Goal: Transaction & Acquisition: Download file/media

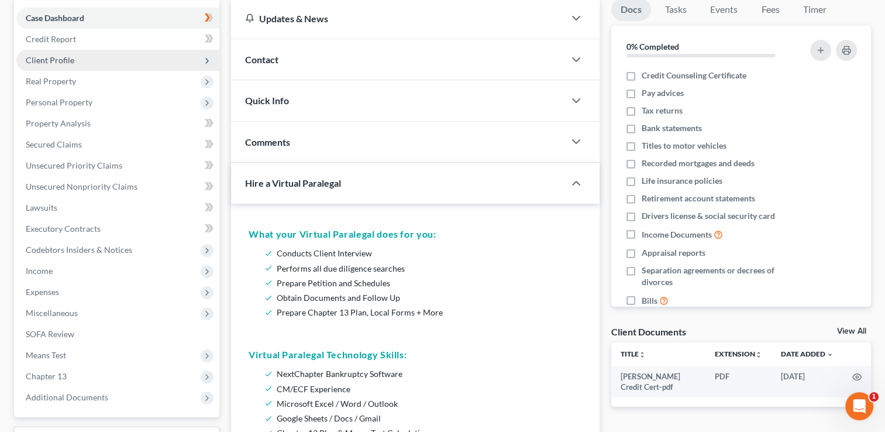
scroll to position [234, 0]
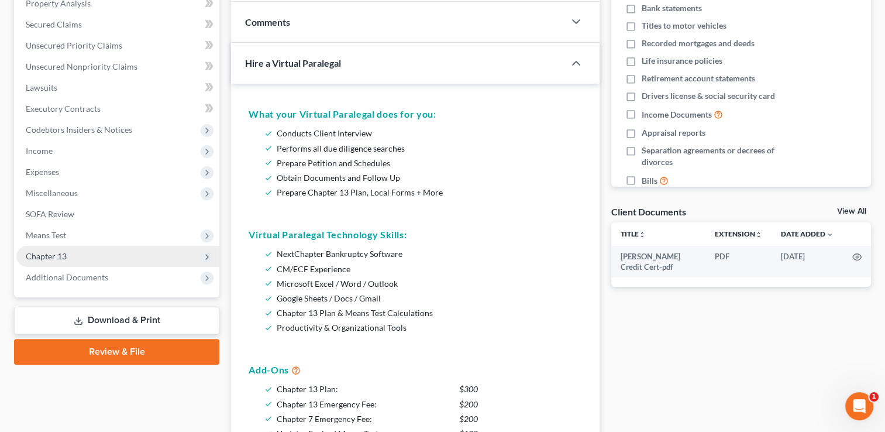
click at [122, 258] on span "Chapter 13" at bounding box center [117, 256] width 203 height 21
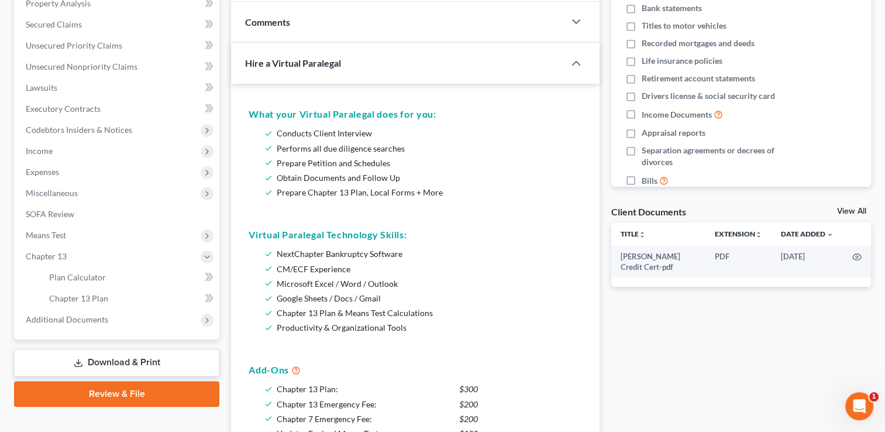
click at [122, 364] on link "Download & Print" at bounding box center [116, 362] width 205 height 27
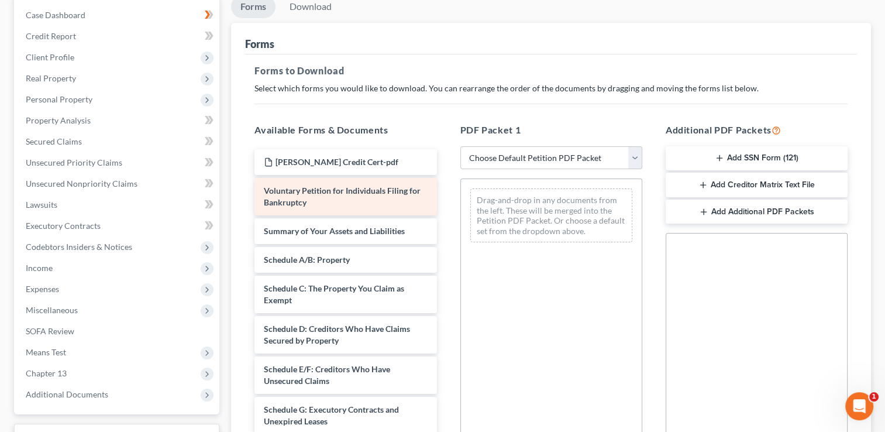
scroll to position [58, 0]
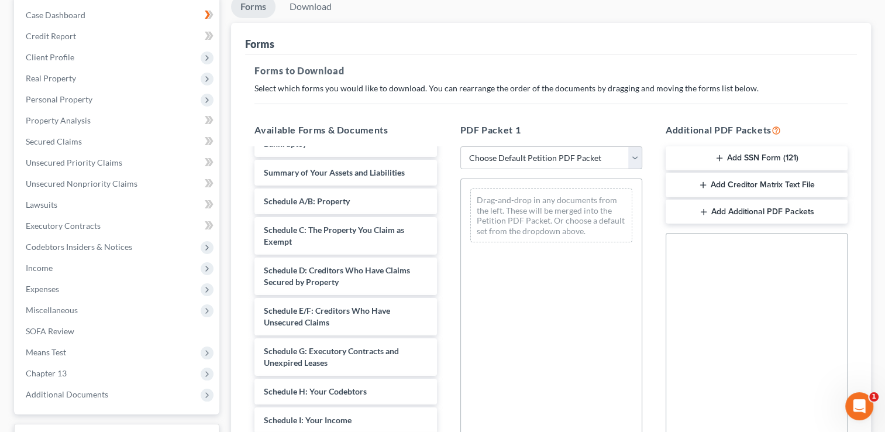
click at [566, 158] on select "Choose Default Petition PDF Packet Complete Bankruptcy Petition (all forms and …" at bounding box center [551, 157] width 182 height 23
click at [460, 146] on select "Choose Default Petition PDF Packet Complete Bankruptcy Petition (all forms and …" at bounding box center [551, 157] width 182 height 23
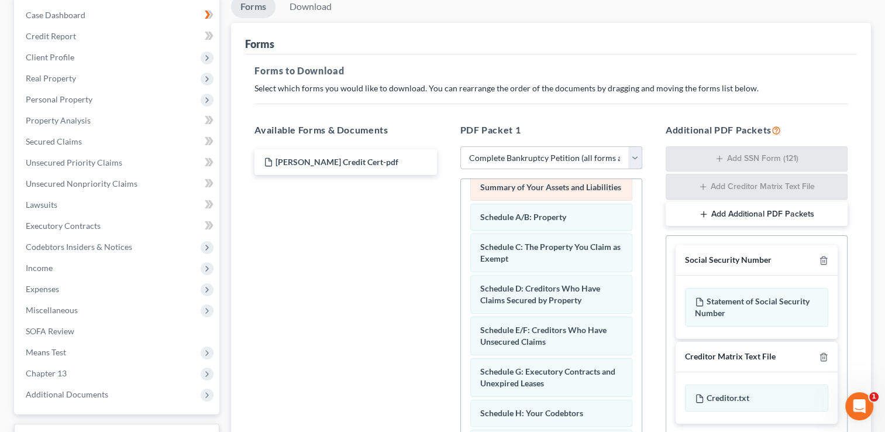
scroll to position [0, 0]
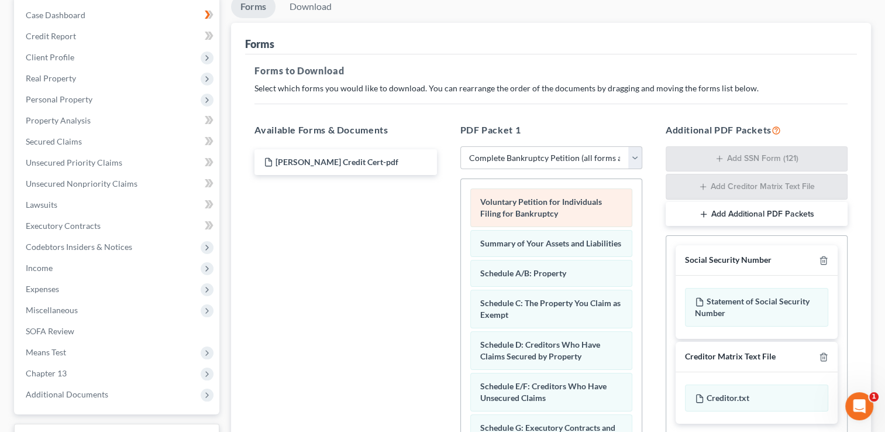
click at [558, 209] on div "Voluntary Petition for Individuals Filing for Bankruptcy" at bounding box center [551, 207] width 162 height 39
click at [560, 201] on span "Voluntary Petition for Individuals Filing for Bankruptcy" at bounding box center [541, 207] width 122 height 22
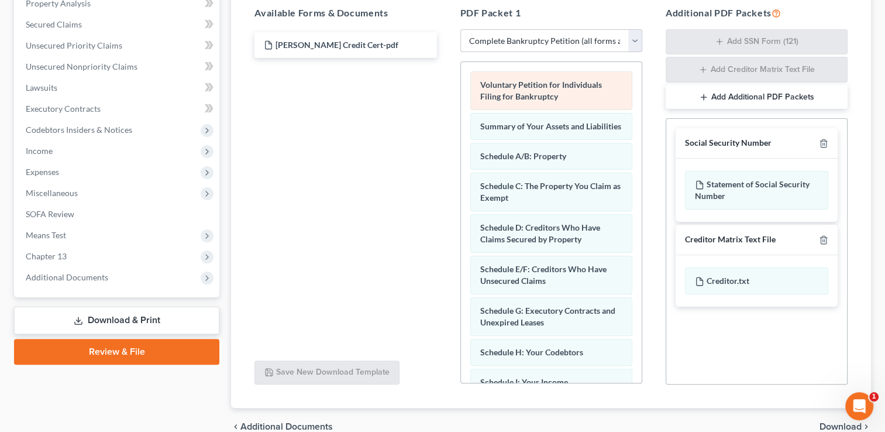
click at [536, 92] on div "Voluntary Petition for Individuals Filing for Bankruptcy Summary of Your Assets…" at bounding box center [551, 404] width 181 height 685
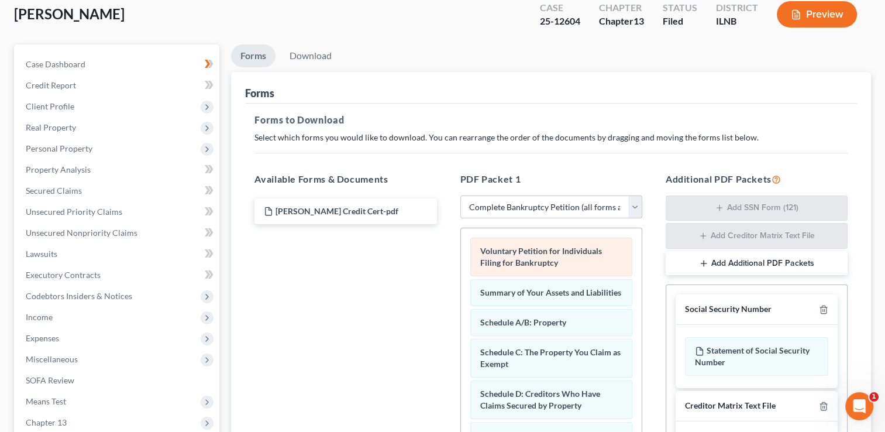
scroll to position [58, 0]
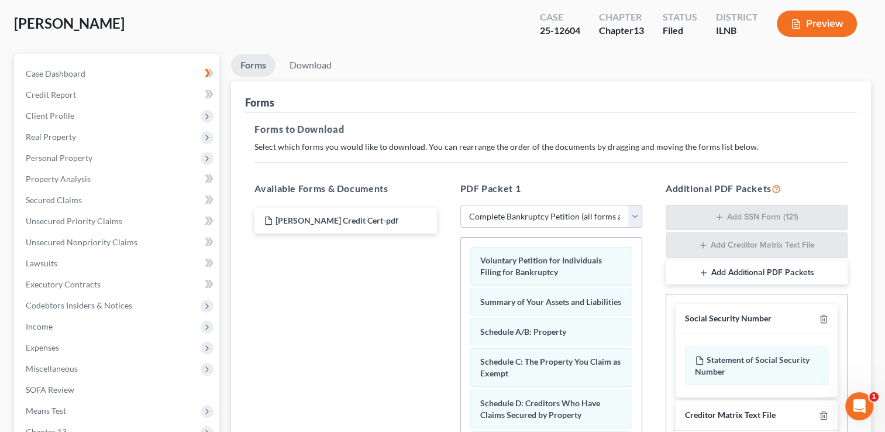
click at [584, 214] on select "Choose Default Petition PDF Packet Complete Bankruptcy Petition (all forms and …" at bounding box center [551, 216] width 182 height 23
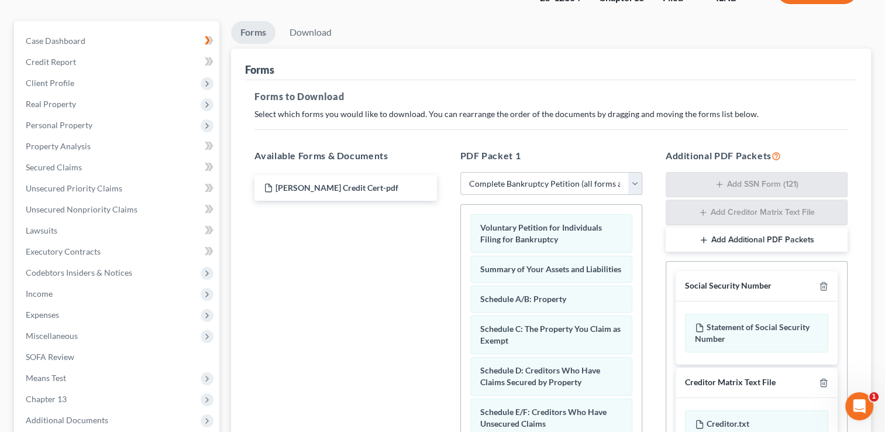
scroll to position [117, 0]
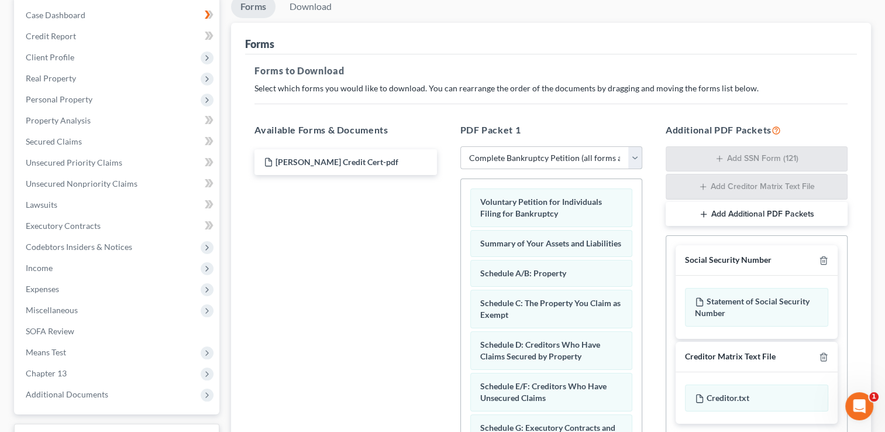
click at [634, 159] on select "Choose Default Petition PDF Packet Complete Bankruptcy Petition (all forms and …" at bounding box center [551, 157] width 182 height 23
select select "3"
click at [460, 146] on select "Choose Default Petition PDF Packet Complete Bankruptcy Petition (all forms and …" at bounding box center [551, 157] width 182 height 23
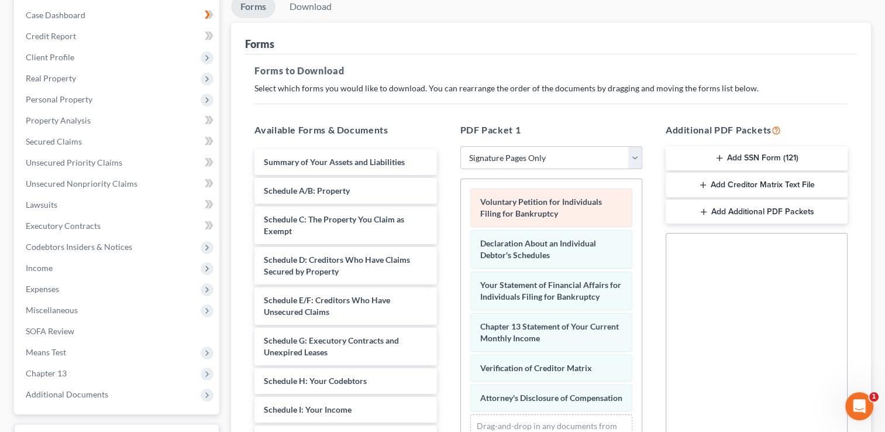
scroll to position [234, 0]
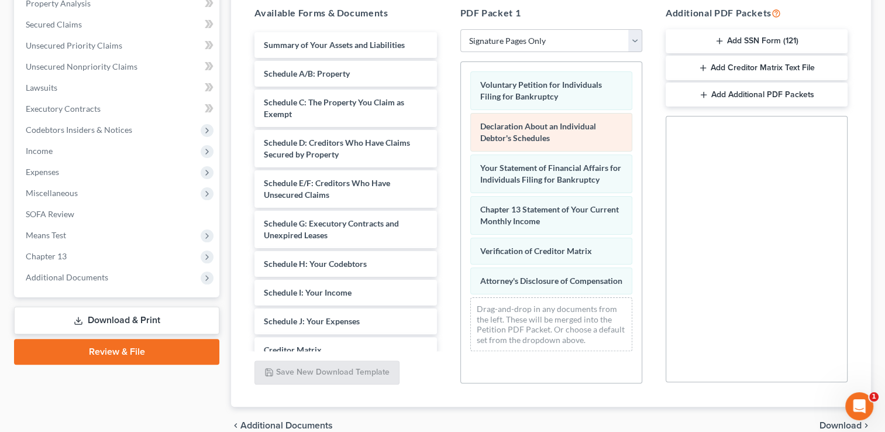
click at [562, 131] on div "Declaration About an Individual Debtor's Schedules" at bounding box center [551, 132] width 162 height 39
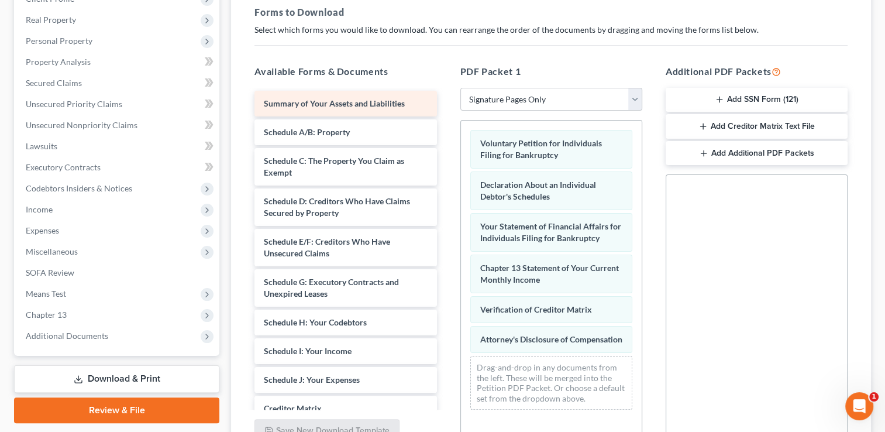
click at [350, 103] on span "Summary of Your Assets and Liabilities" at bounding box center [334, 103] width 141 height 10
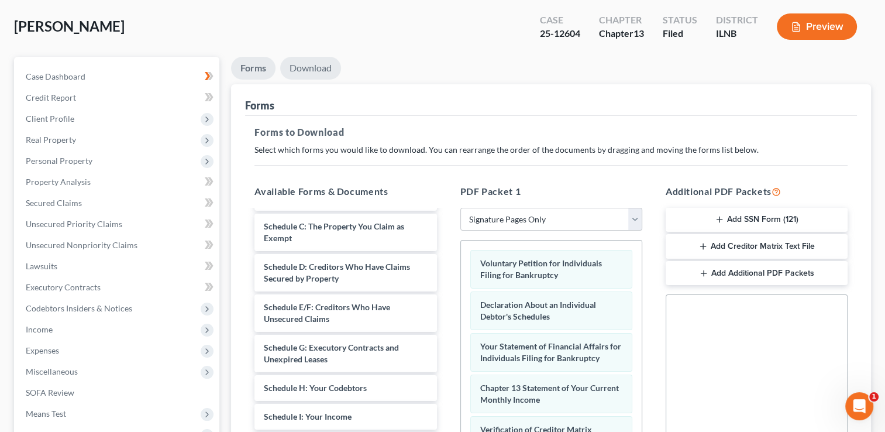
scroll to position [26, 0]
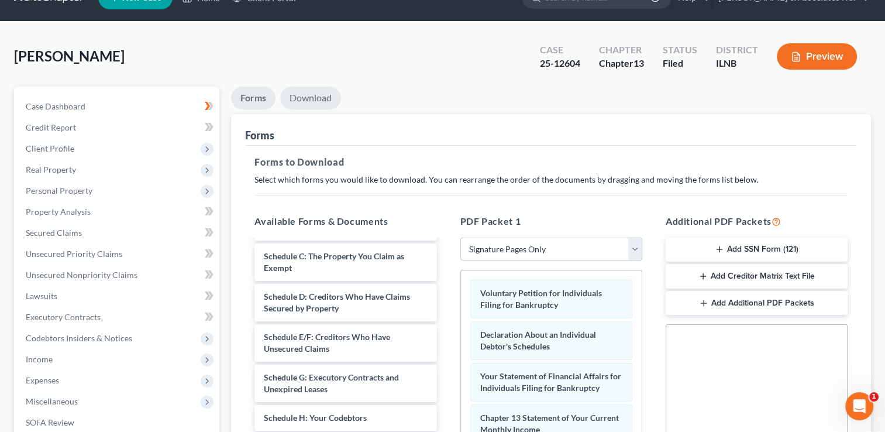
click at [313, 68] on div "[PERSON_NAME] Upgraded Case 25-12604 Chapter Chapter 13 Status [GEOGRAPHIC_DATA…" at bounding box center [442, 349] width 857 height 626
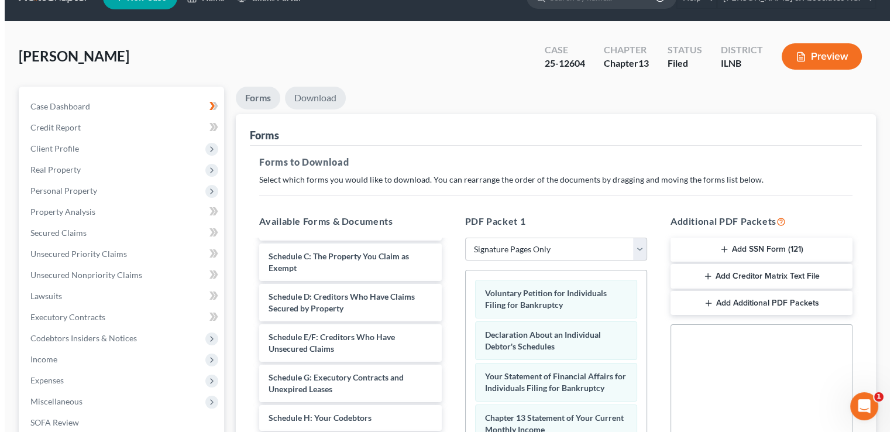
scroll to position [0, 0]
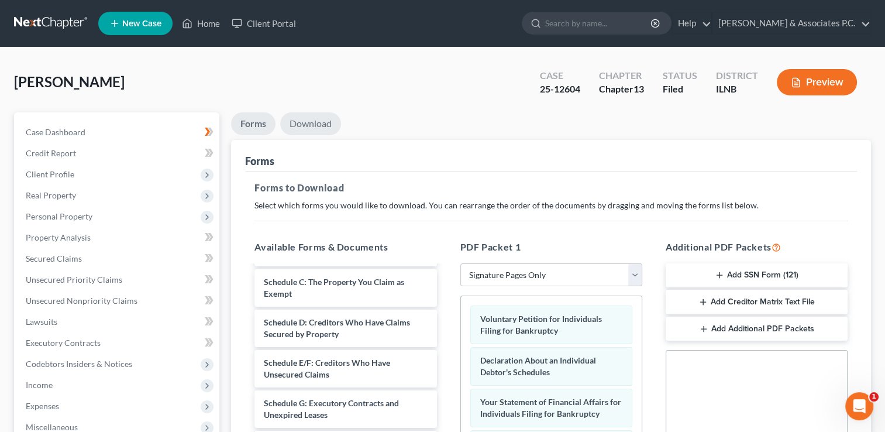
click at [318, 123] on link "Download" at bounding box center [310, 123] width 61 height 23
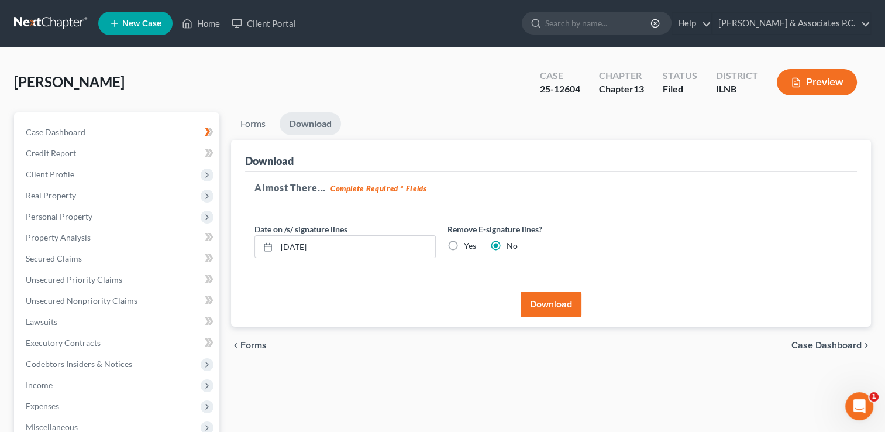
click at [547, 305] on button "Download" at bounding box center [550, 304] width 61 height 26
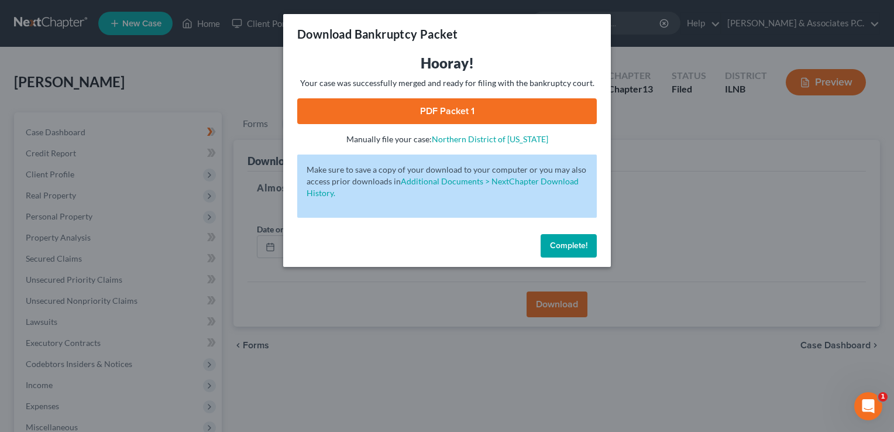
click at [459, 111] on link "PDF Packet 1" at bounding box center [446, 111] width 299 height 26
